Goal: Obtain resource: Download file/media

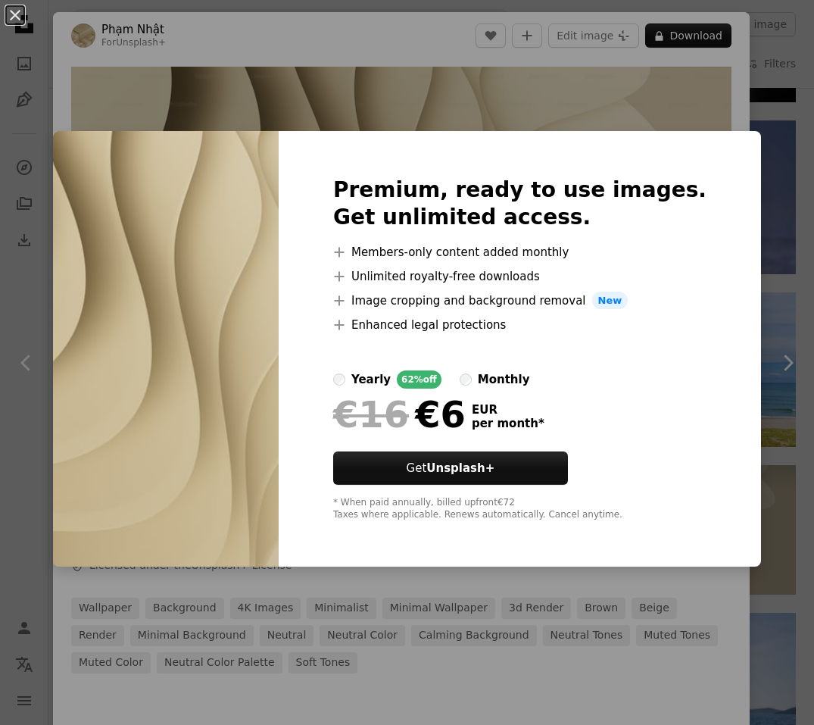
scroll to position [820, 0]
click at [427, 111] on div "An X shape Premium, ready to use images. Get unlimited access. A plus sign Memb…" at bounding box center [407, 362] width 814 height 725
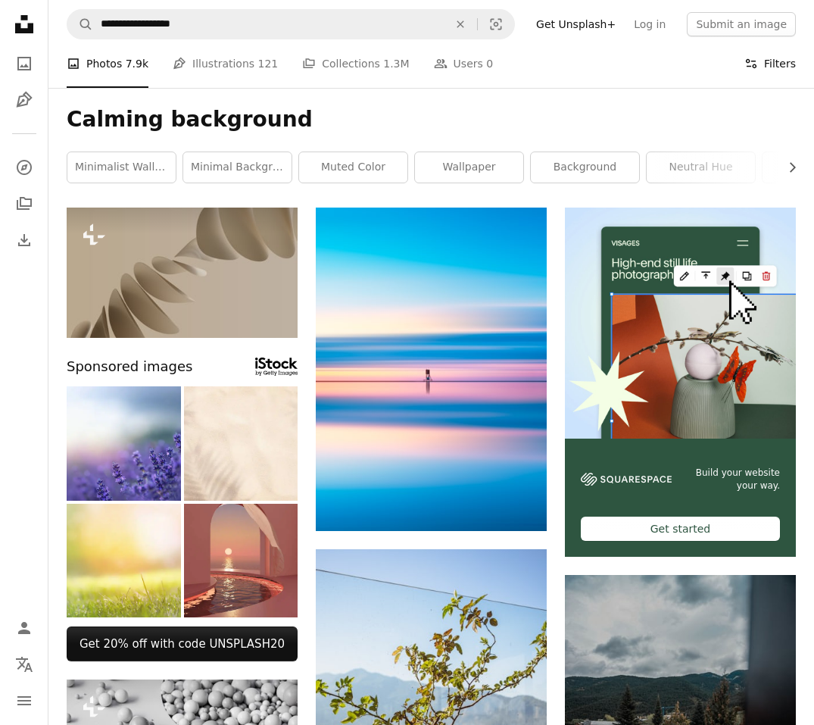
click at [750, 64] on icon "Filters" at bounding box center [752, 64] width 14 height 14
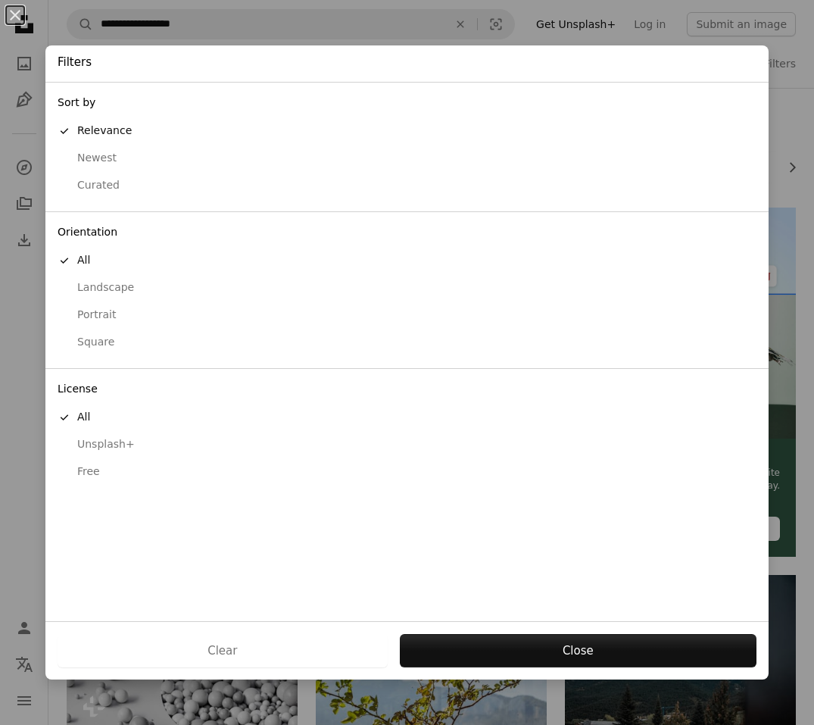
click at [111, 464] on div "Free" at bounding box center [407, 471] width 699 height 15
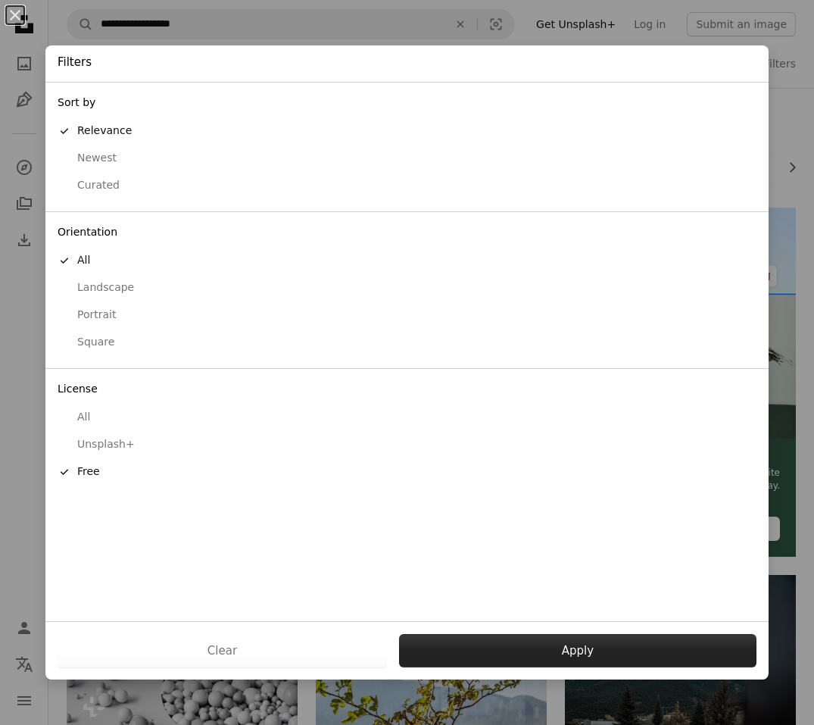
click at [550, 652] on button "Apply" at bounding box center [578, 650] width 358 height 33
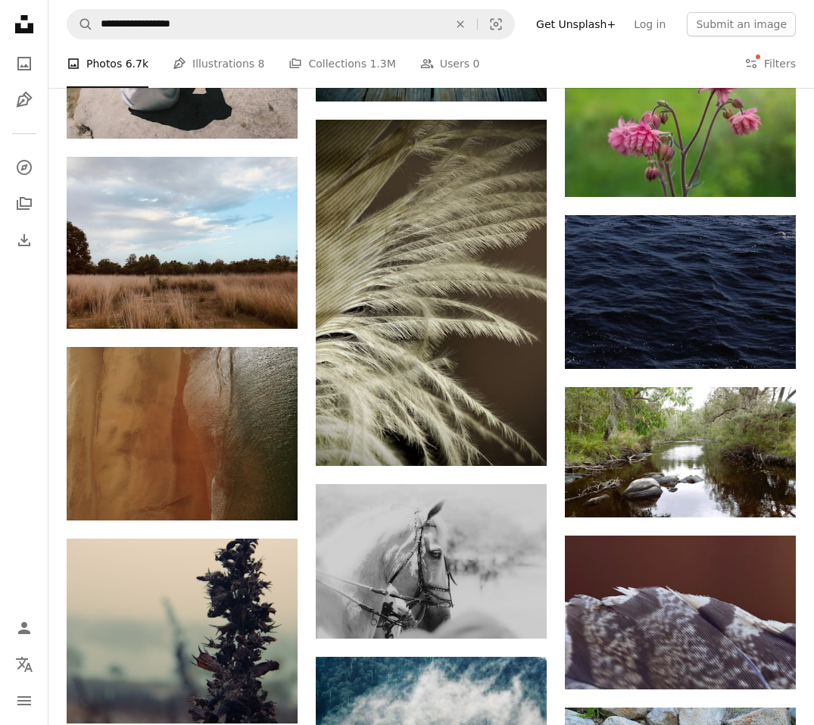
scroll to position [17404, 0]
